Goal: Transaction & Acquisition: Purchase product/service

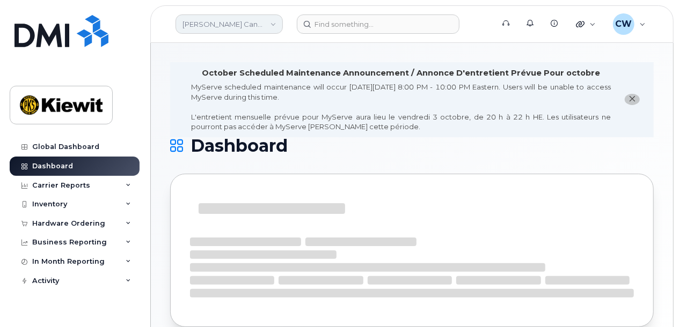
click at [258, 25] on link "Kiewit Canada Inc" at bounding box center [229, 23] width 107 height 19
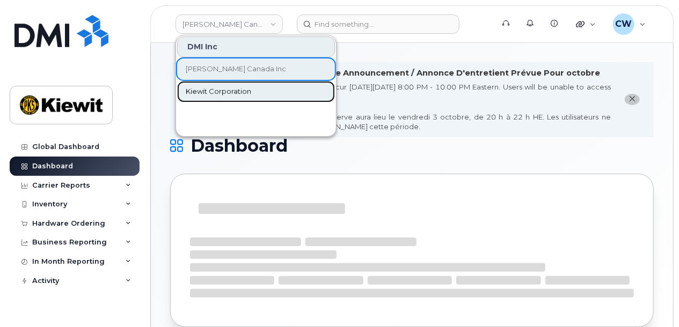
click at [252, 89] on link "Kiewit Corporation" at bounding box center [256, 91] width 158 height 21
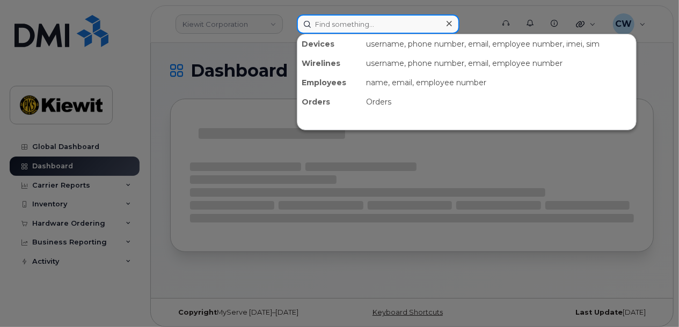
click at [340, 21] on input at bounding box center [378, 23] width 163 height 19
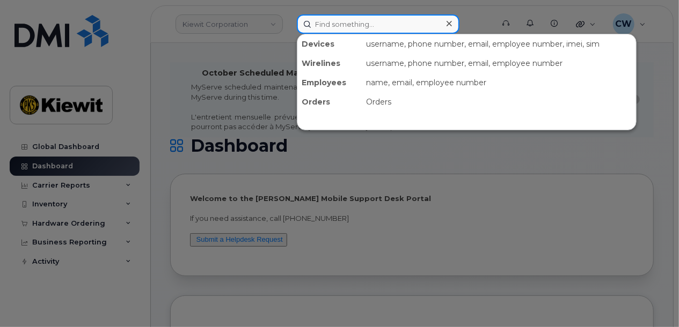
paste input "302441"
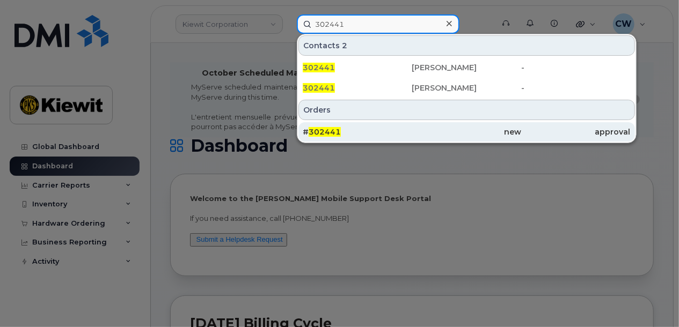
type input "302441"
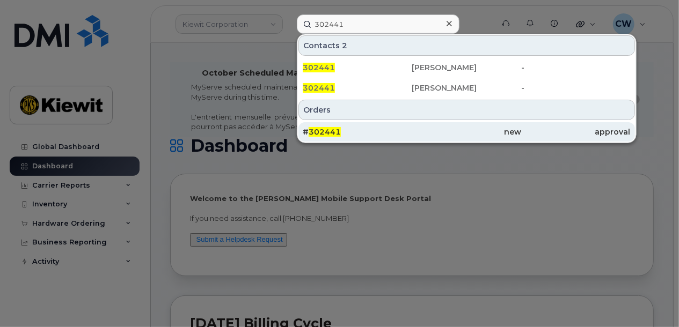
click at [365, 132] on div "# 302441" at bounding box center [358, 132] width 110 height 11
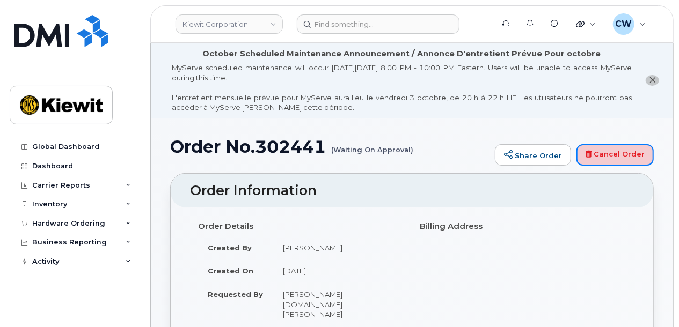
drag, startPoint x: 610, startPoint y: 156, endPoint x: 396, endPoint y: 47, distance: 240.1
click at [610, 156] on link "Cancel Order" at bounding box center [615, 154] width 77 height 21
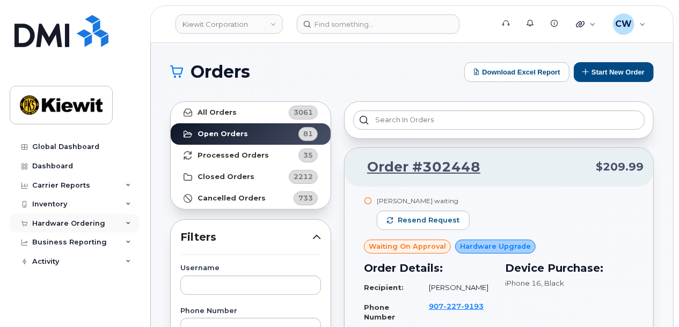
click at [74, 220] on div "Hardware Ordering" at bounding box center [68, 224] width 73 height 9
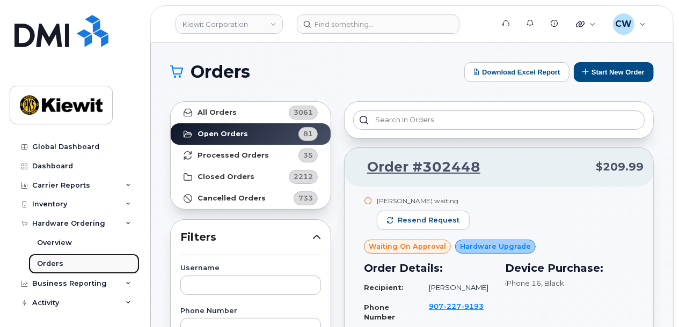
click at [72, 263] on link "Orders" at bounding box center [83, 264] width 111 height 20
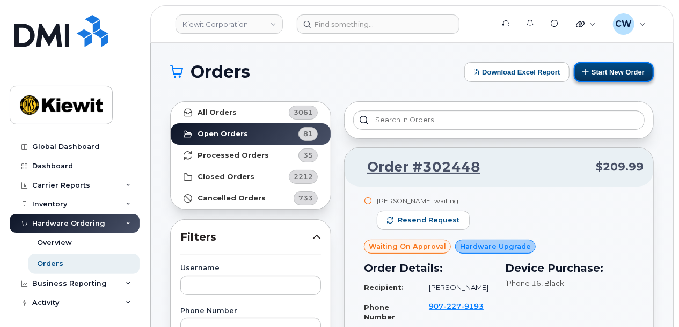
click at [608, 74] on button "Start New Order" at bounding box center [614, 72] width 80 height 20
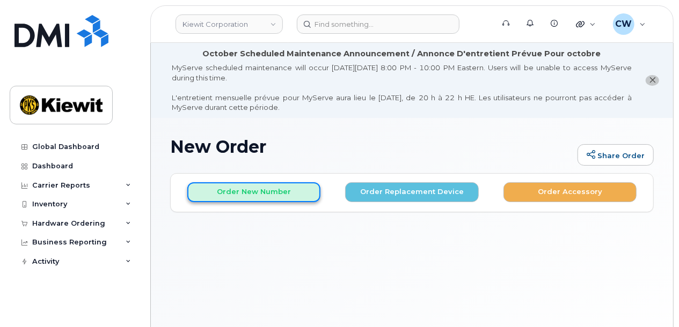
click at [254, 192] on button "Order New Number" at bounding box center [253, 193] width 133 height 20
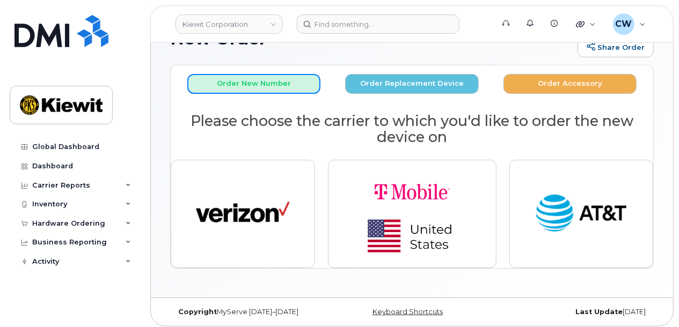
scroll to position [112, 0]
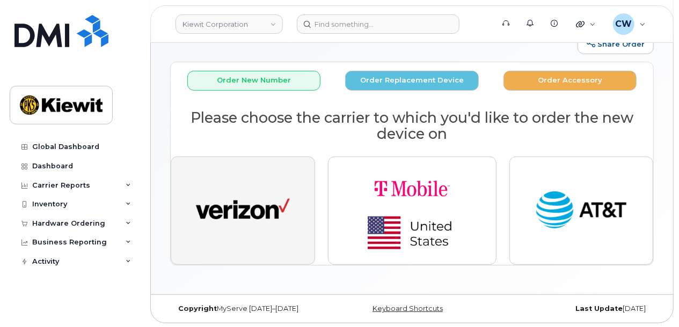
click at [247, 203] on img "button" at bounding box center [243, 211] width 94 height 48
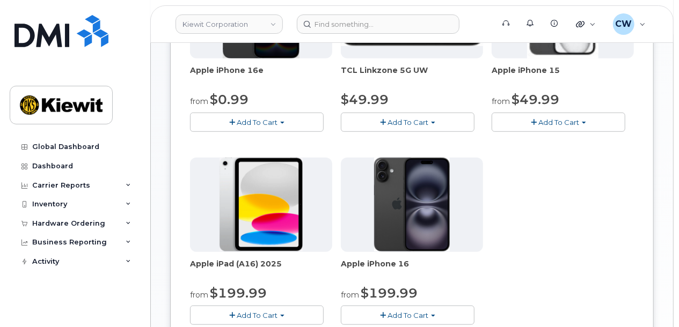
scroll to position [255, 0]
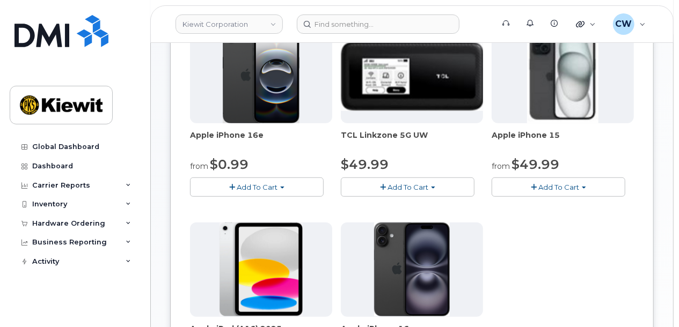
click at [267, 183] on span "Add To Cart" at bounding box center [257, 187] width 41 height 9
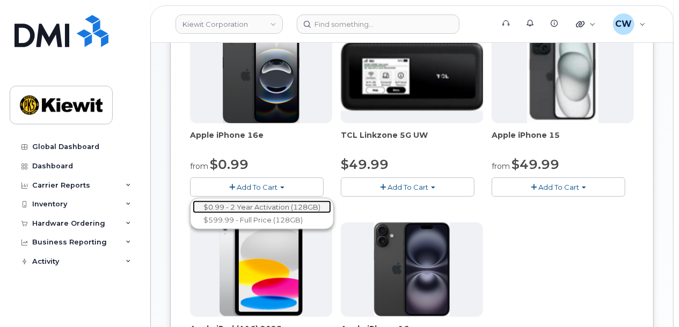
click at [267, 205] on link "$0.99 - 2 Year Activation (128GB)" at bounding box center [262, 207] width 139 height 13
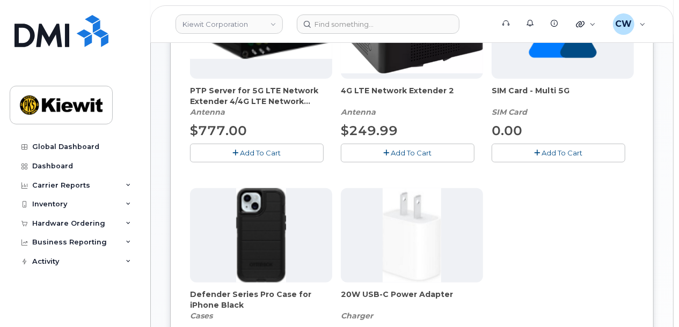
scroll to position [398, 0]
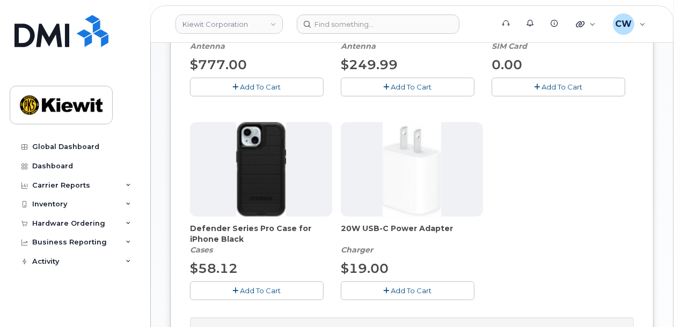
click at [251, 287] on span "Add To Cart" at bounding box center [261, 291] width 41 height 9
click at [399, 287] on span "Add To Cart" at bounding box center [411, 291] width 41 height 9
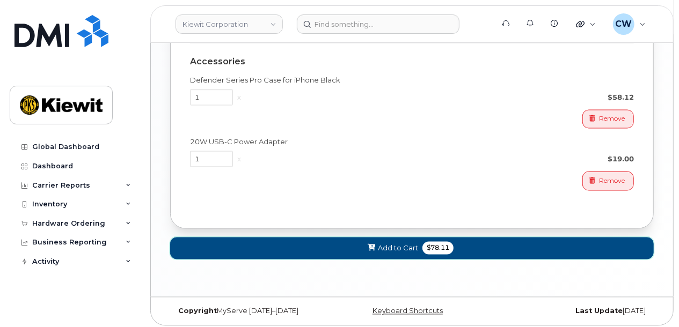
click at [505, 250] on button "Add to Cart $78.11" at bounding box center [412, 249] width 484 height 22
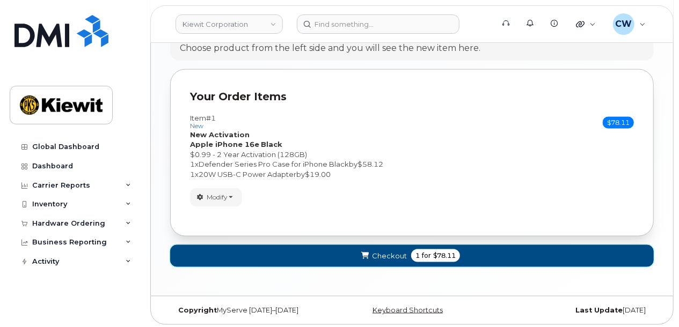
click at [497, 250] on button "Checkout 1 for $78.11" at bounding box center [412, 256] width 484 height 22
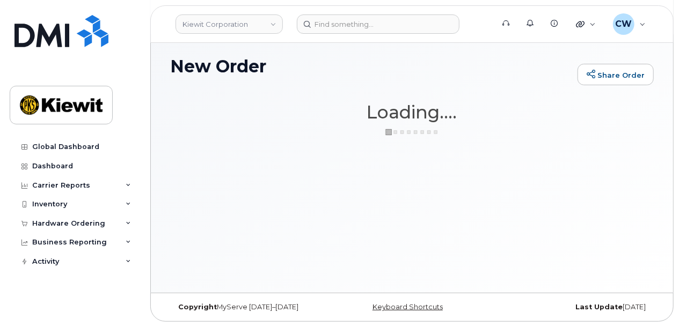
scroll to position [80, 0]
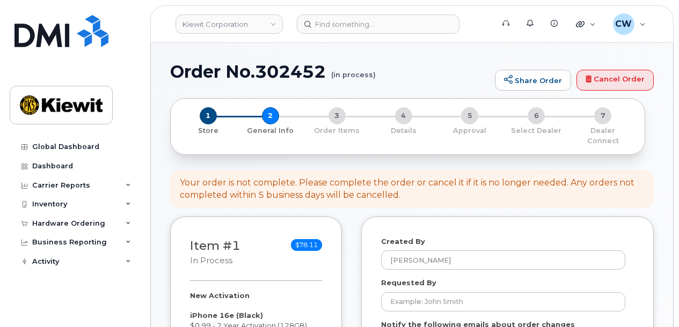
select select
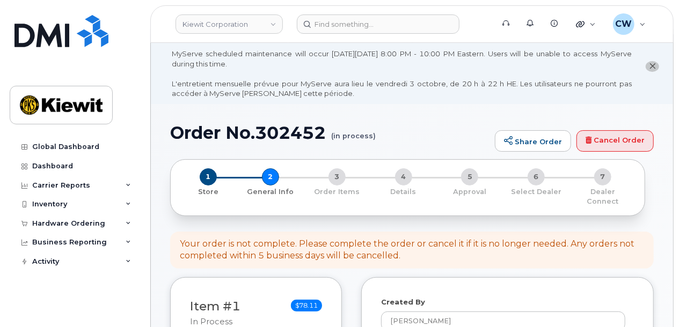
scroll to position [143, 0]
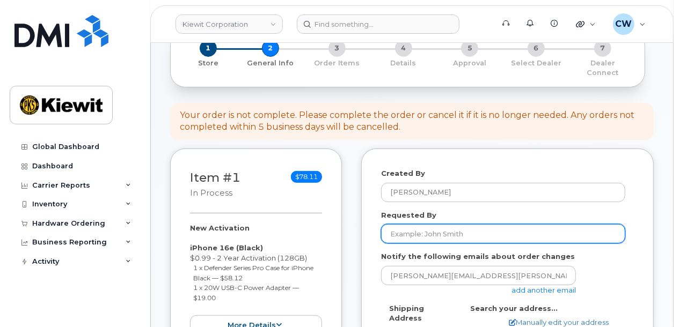
click at [469, 224] on input "Requested By" at bounding box center [503, 233] width 244 height 19
type input "[PERSON_NAME][DOMAIN_NAME][PERSON_NAME]"
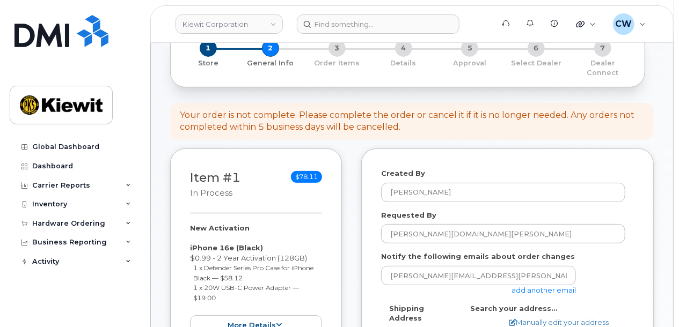
click at [560, 286] on link "add another email" at bounding box center [544, 290] width 64 height 9
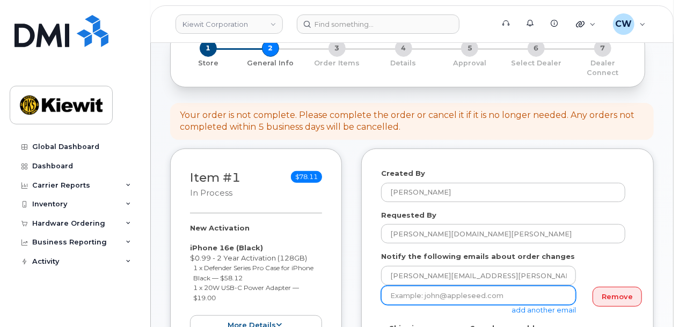
click at [469, 288] on input "email" at bounding box center [478, 295] width 195 height 19
paste input "Taylor.Blagdon"
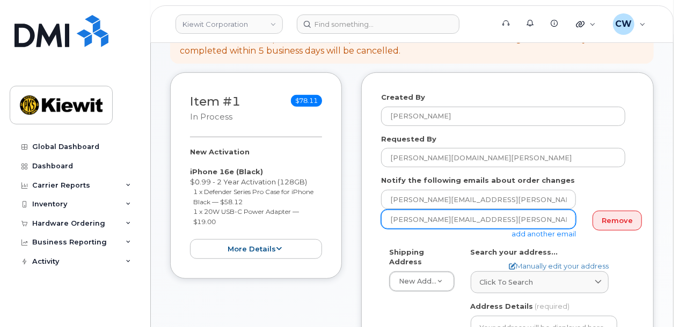
scroll to position [286, 0]
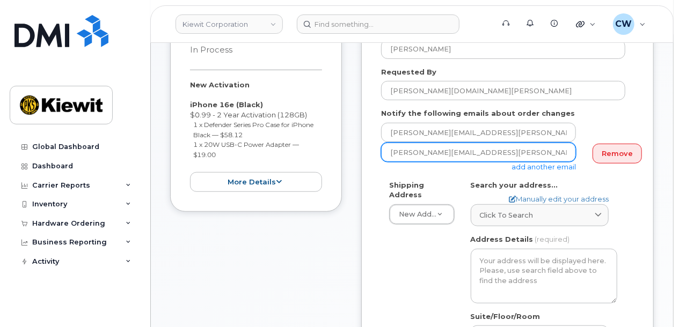
type input "Taylor.Blagdon@kiewit.com"
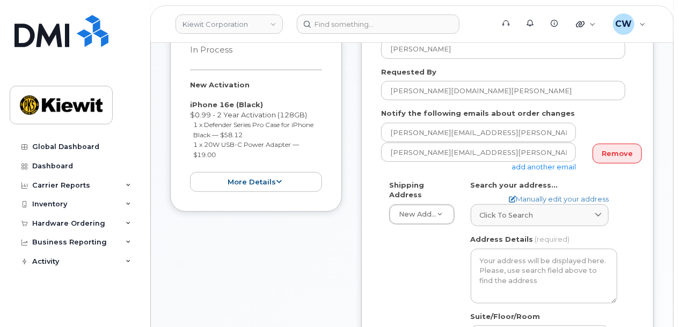
click at [435, 264] on div "Shipping Address New Address New Address 8900 Renner Blvd AB Search your addres…" at bounding box center [503, 308] width 244 height 257
click at [583, 194] on link "Manually edit your address" at bounding box center [559, 199] width 100 height 10
select select
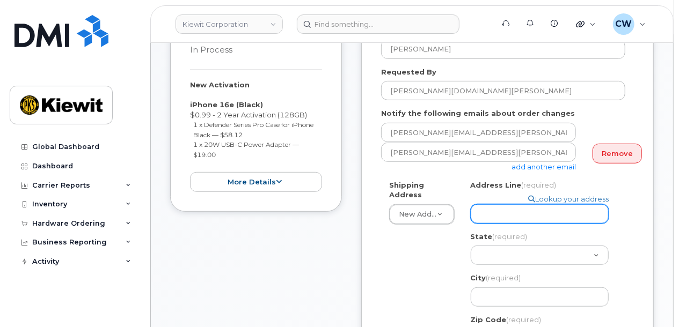
click at [502, 207] on input "Address Line (required)" at bounding box center [540, 214] width 138 height 19
select select
type input "8"
select select
type input "89"
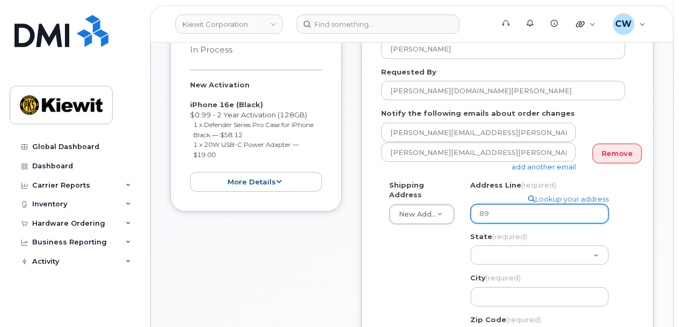
select select
type input "890"
select select
type input "8900"
select select
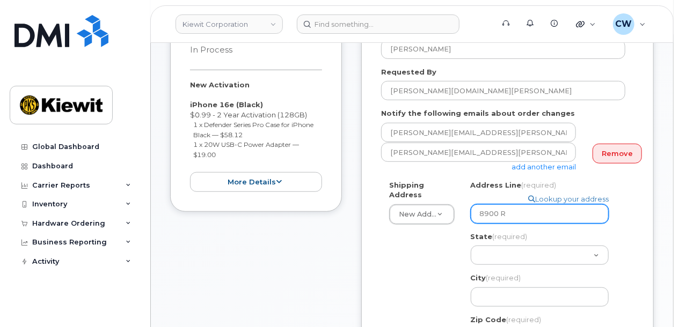
type input "8900 Renner Blvd"
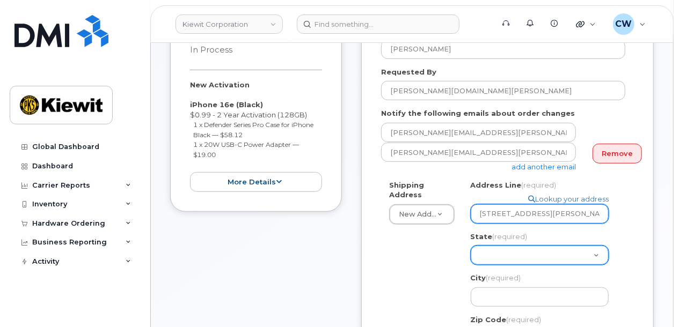
select select
click at [504, 246] on select "Alabama Alaska American Samoa Arizona Arkansas California Colorado Connecticut …" at bounding box center [540, 255] width 138 height 19
select select "KS"
click at [471, 246] on select "Alabama Alaska American Samoa Arizona Arkansas California Colorado Connecticut …" at bounding box center [540, 255] width 138 height 19
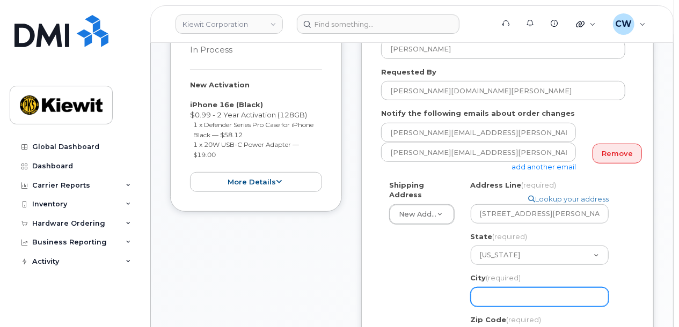
click at [506, 289] on input "City (required)" at bounding box center [540, 297] width 138 height 19
select select
type input "L"
select select
type input "Le"
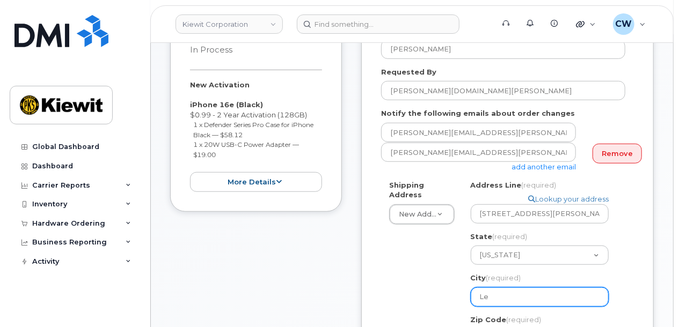
select select
type input "Len"
select select
type input "Lene"
select select
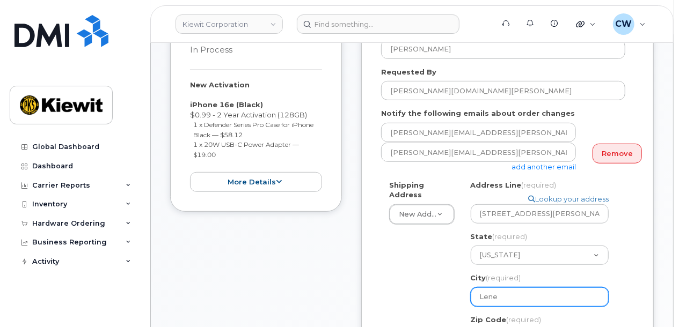
type input "Lenex"
select select
type input "Lenexa"
click at [424, 299] on div "Shipping Address New Address New Address 8900 Renner Blvd KS Lenexa Search your…" at bounding box center [503, 331] width 244 height 302
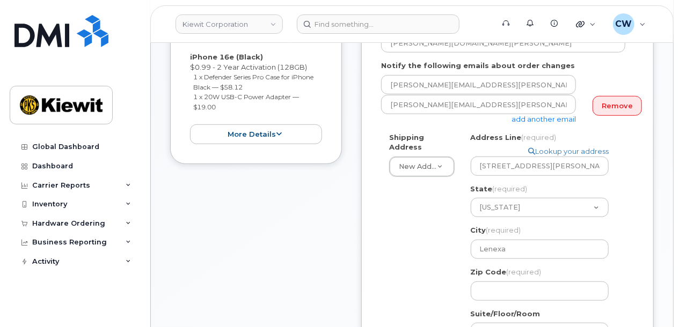
scroll to position [358, 0]
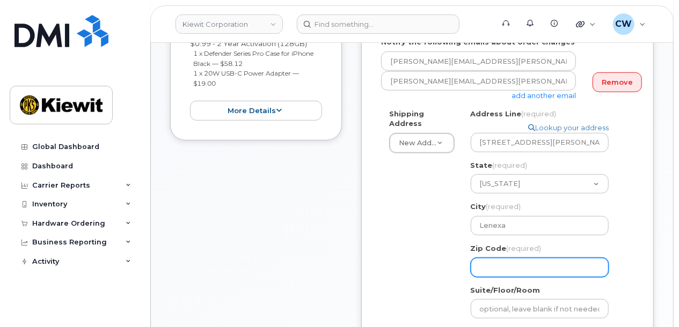
click at [504, 258] on input "Zip Code (required)" at bounding box center [540, 267] width 138 height 19
select select
type input "6"
select select
type input "66"
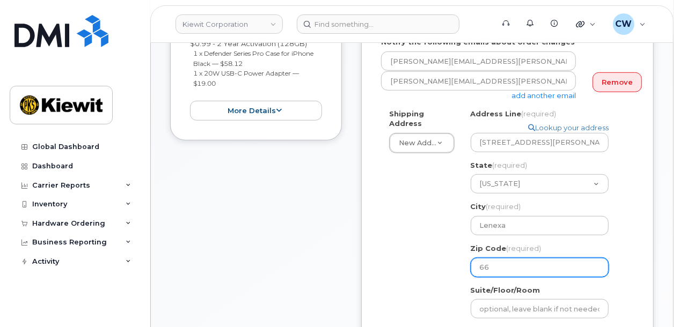
select select
type input "662"
select select
type input "6620"
select select
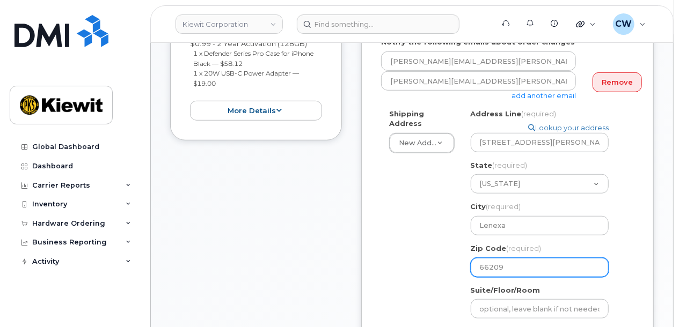
scroll to position [429, 0]
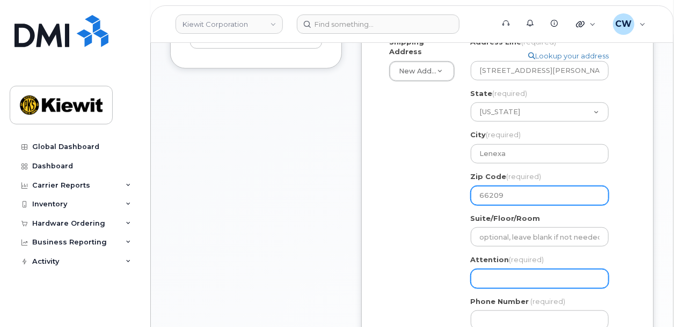
type input "66209"
click at [482, 273] on input "Attention (required)" at bounding box center [540, 279] width 138 height 19
select select
type input "G"
select select
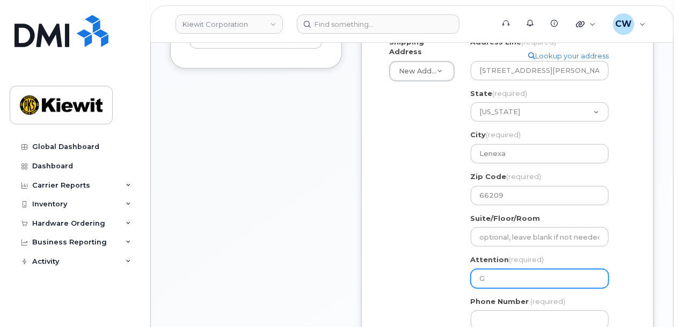
type input "Ge"
select select
type input "Geo"
select select
type input "Geor"
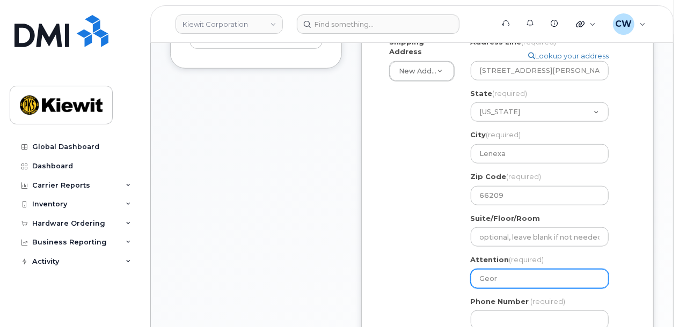
select select
type input "Georg"
select select
type input "George"
select select
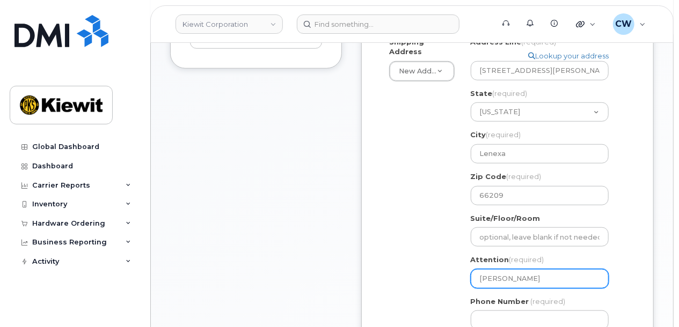
type input "George N"
select select
type input "George No"
select select
type input "George Nor"
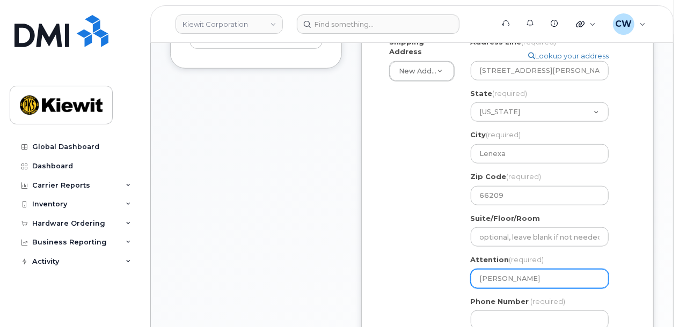
select select
type input "George Nort"
select select
type input "George Norto"
select select
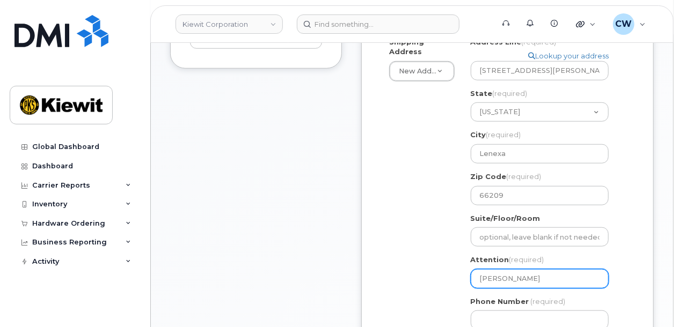
type input "[PERSON_NAME] and [PERSON_NAME]"
select select
type input "8777727707"
select select
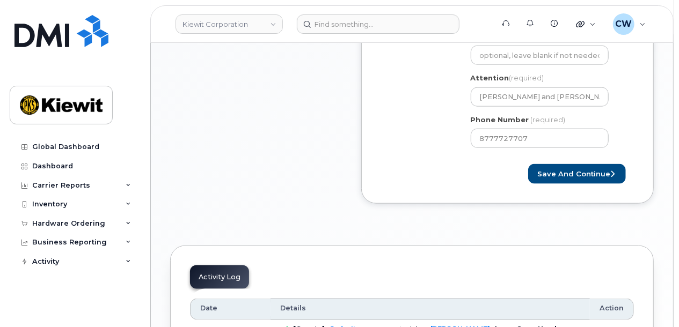
click at [506, 209] on div "× Share This Order If you want to allow others to create or edit orders, share …" at bounding box center [412, 29] width 484 height 935
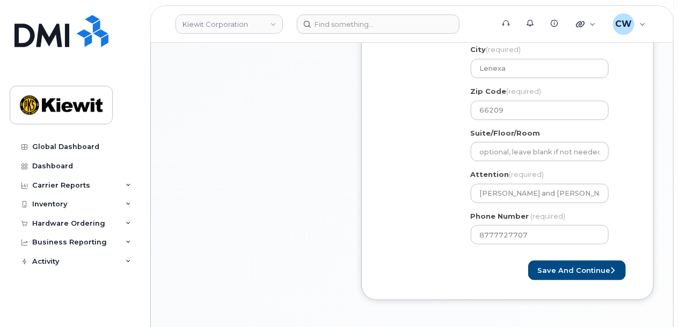
scroll to position [540, 0]
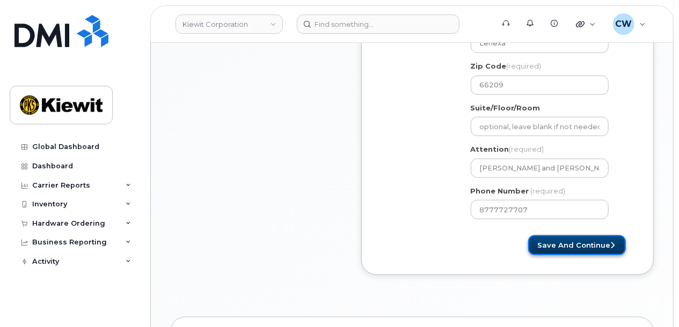
click at [579, 236] on button "Save and Continue" at bounding box center [577, 246] width 98 height 20
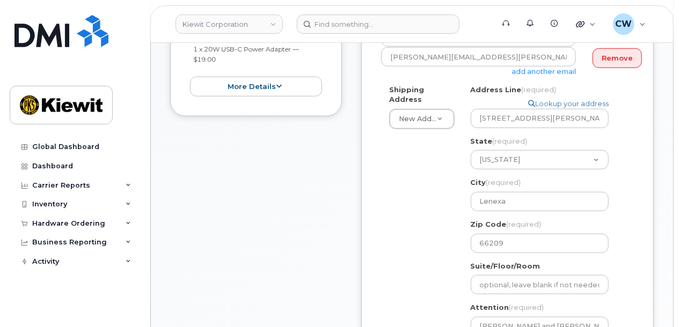
scroll to position [325, 0]
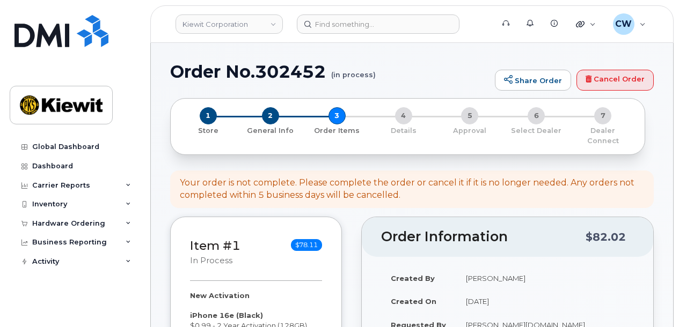
select select
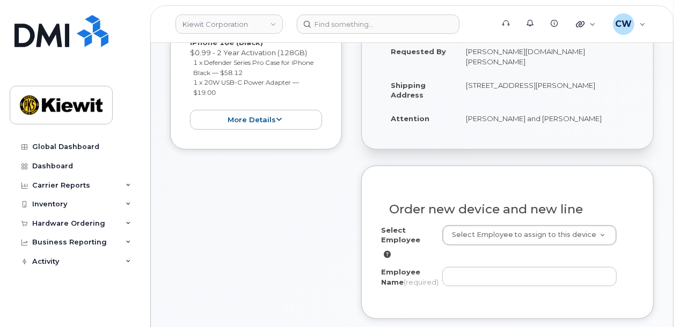
scroll to position [358, 0]
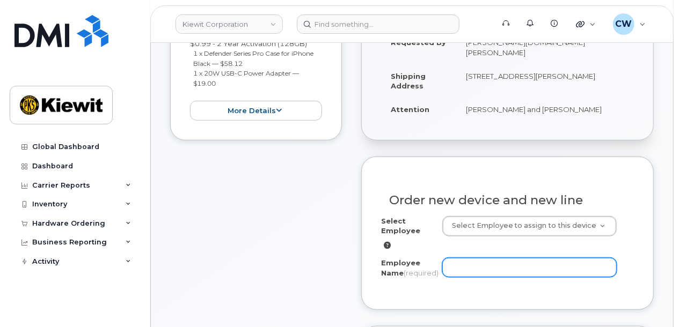
click at [467, 258] on input "Employee Name (required)" at bounding box center [529, 267] width 174 height 19
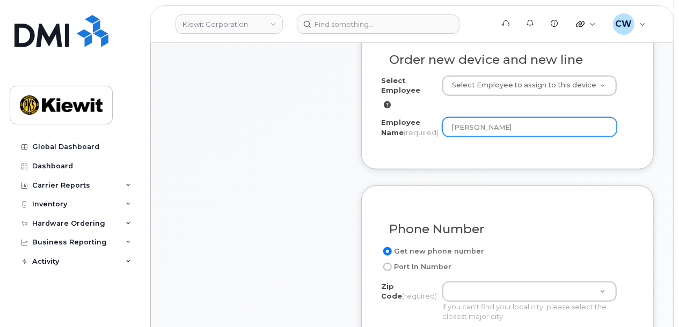
scroll to position [501, 0]
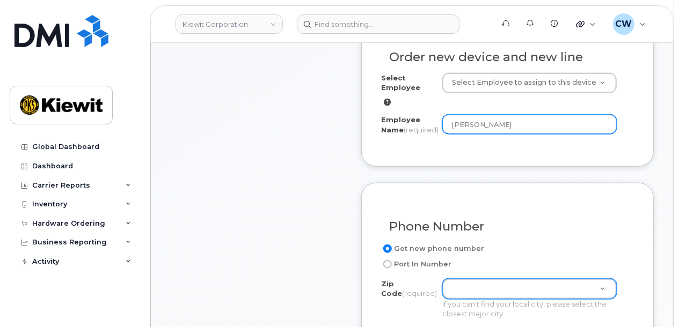
type input "[PERSON_NAME]"
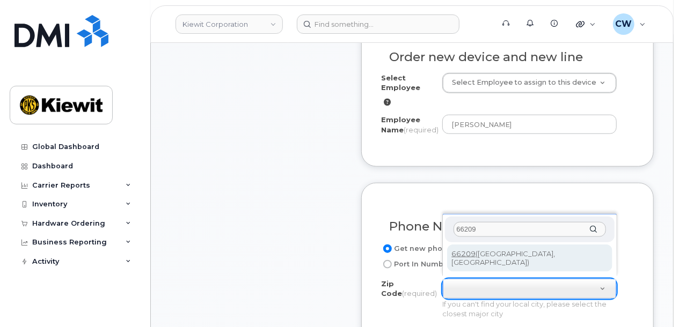
type input "66209"
type input "66209 (Leawood, KS)"
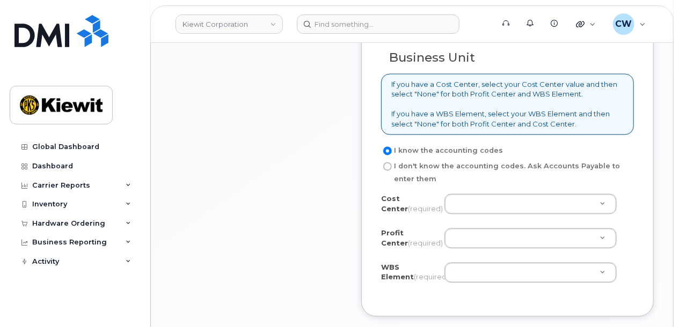
scroll to position [1002, 0]
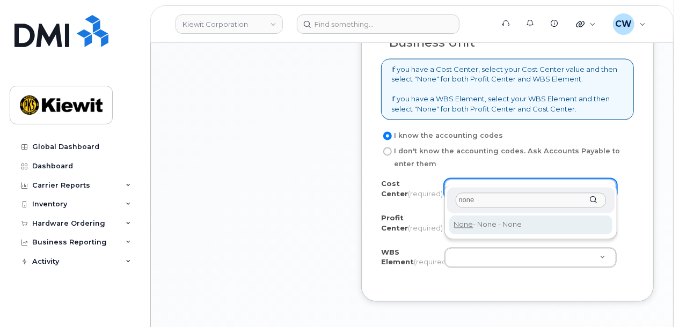
type input "none"
type input "None"
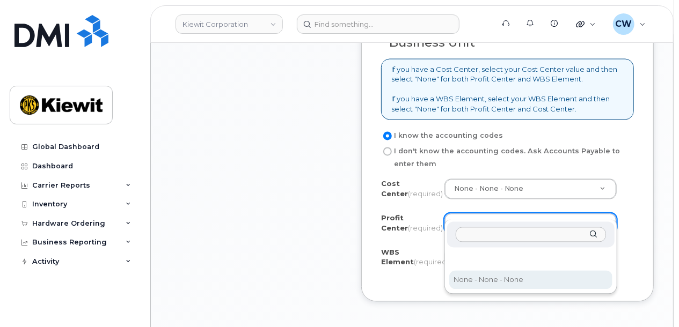
select select "None"
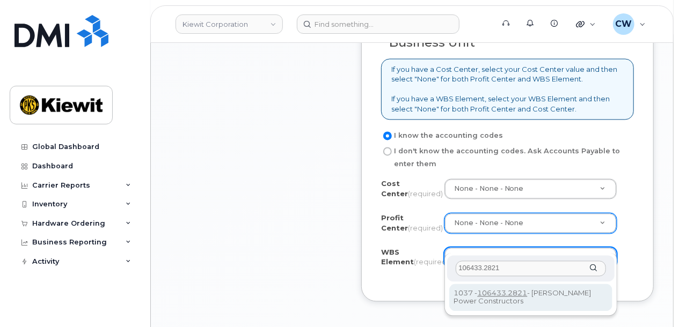
type input "106433.2821"
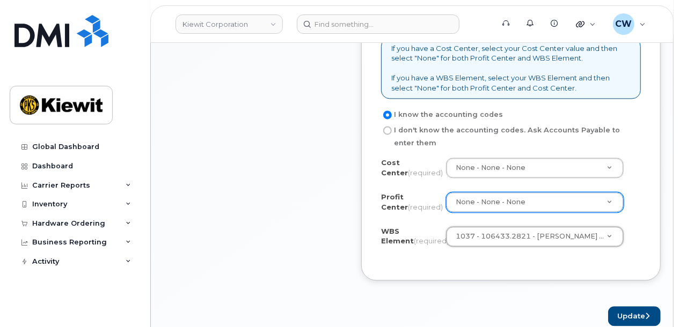
scroll to position [1074, 0]
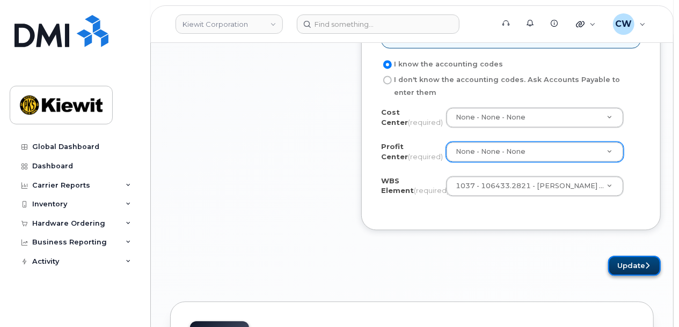
click at [625, 256] on button "Update" at bounding box center [634, 266] width 53 height 20
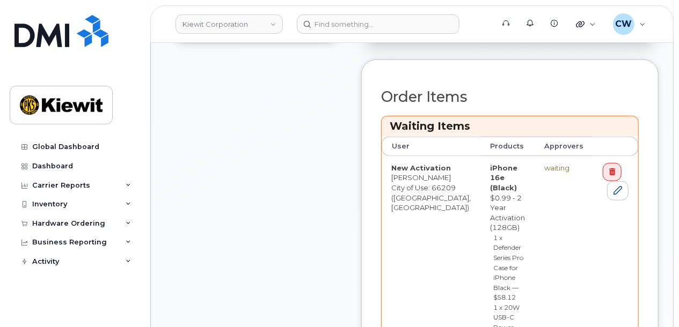
scroll to position [644, 0]
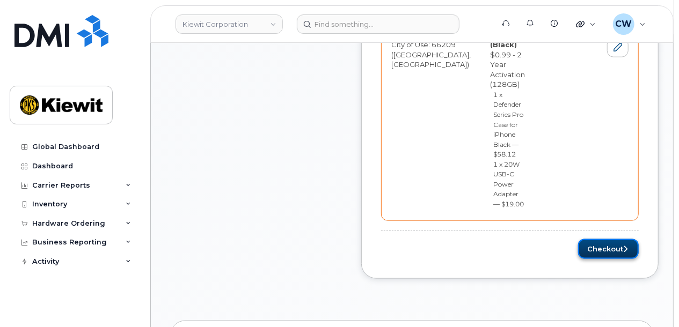
click at [587, 239] on button "Checkout" at bounding box center [608, 249] width 61 height 20
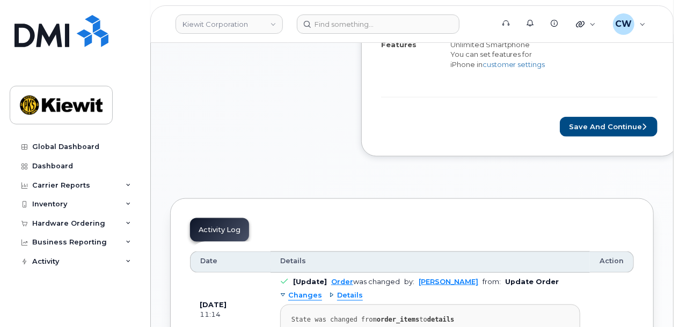
scroll to position [501, 0]
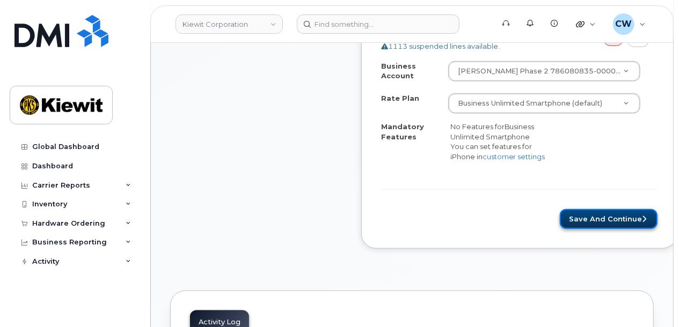
click at [582, 218] on button "Save and Continue" at bounding box center [609, 219] width 98 height 20
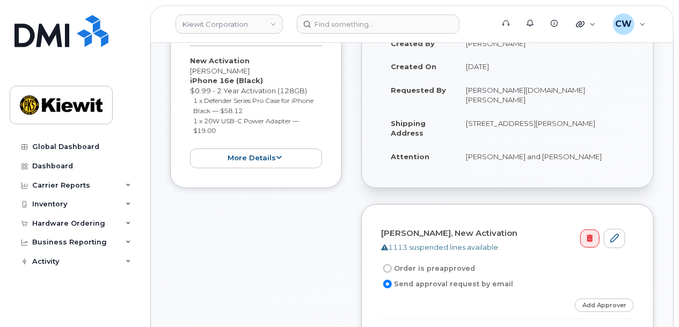
scroll to position [358, 0]
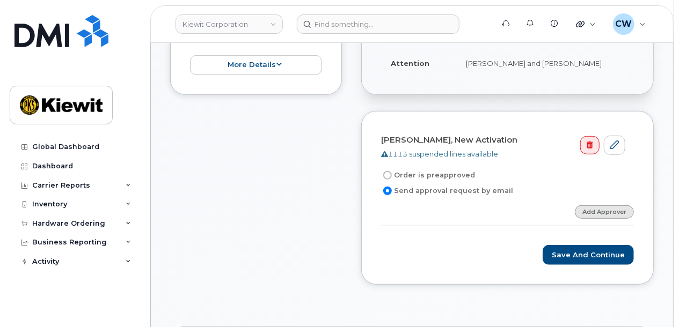
click at [599, 206] on link "Add Approver" at bounding box center [604, 212] width 59 height 13
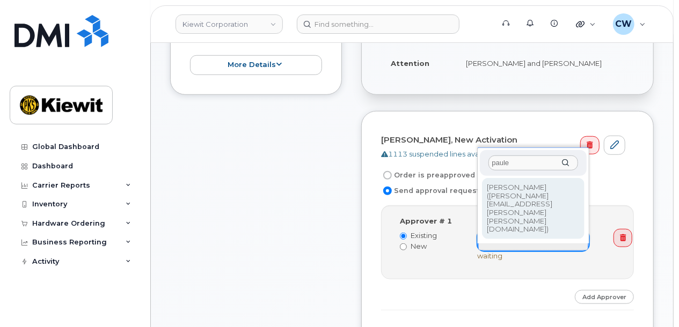
type input "paule"
type input "2146672"
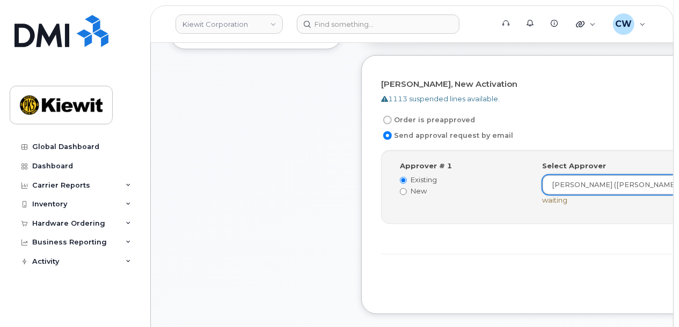
scroll to position [429, 0]
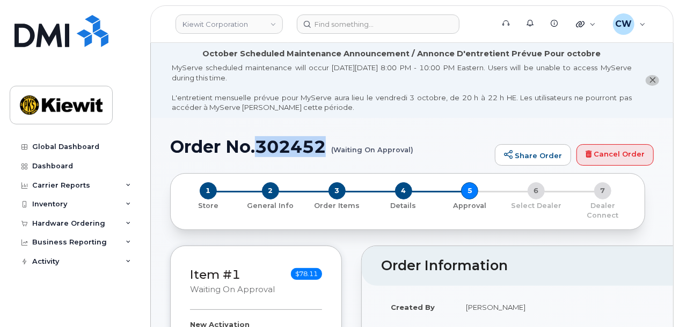
drag, startPoint x: 326, startPoint y: 147, endPoint x: 258, endPoint y: 142, distance: 67.8
click at [258, 142] on h1 "Order No.302452 (Waiting On Approval)" at bounding box center [329, 146] width 319 height 19
copy h1 "302452"
